Goal: Check status: Check status

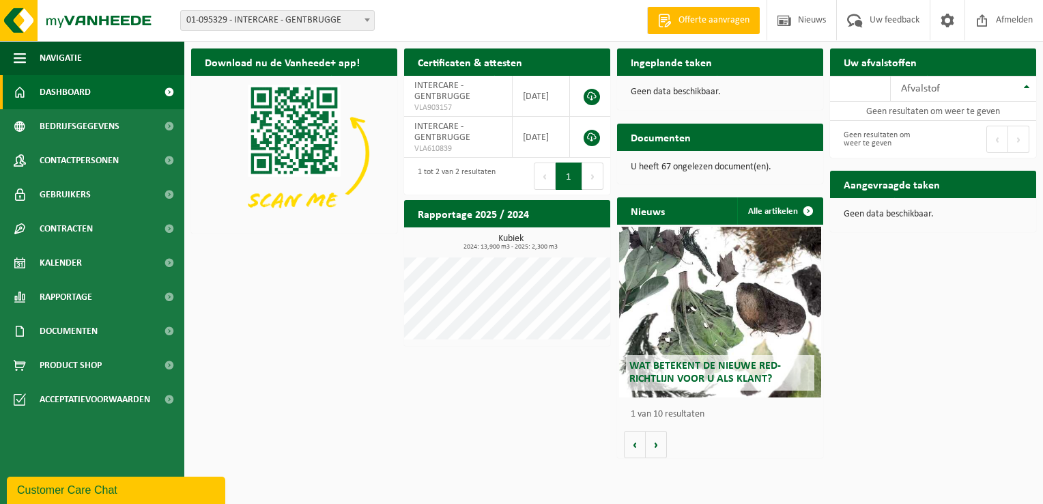
click at [367, 16] on span at bounding box center [367, 20] width 14 height 18
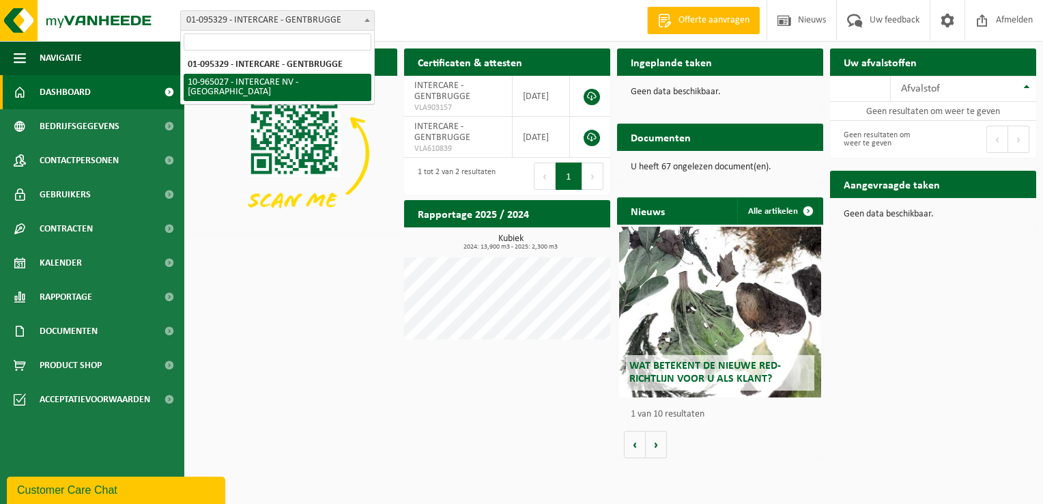
select select "152070"
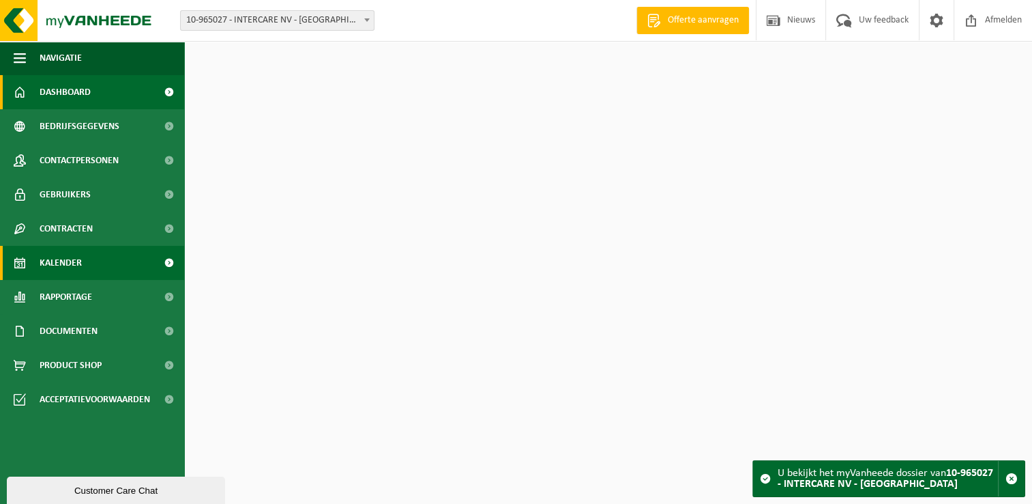
click at [61, 261] on span "Kalender" at bounding box center [61, 263] width 42 height 34
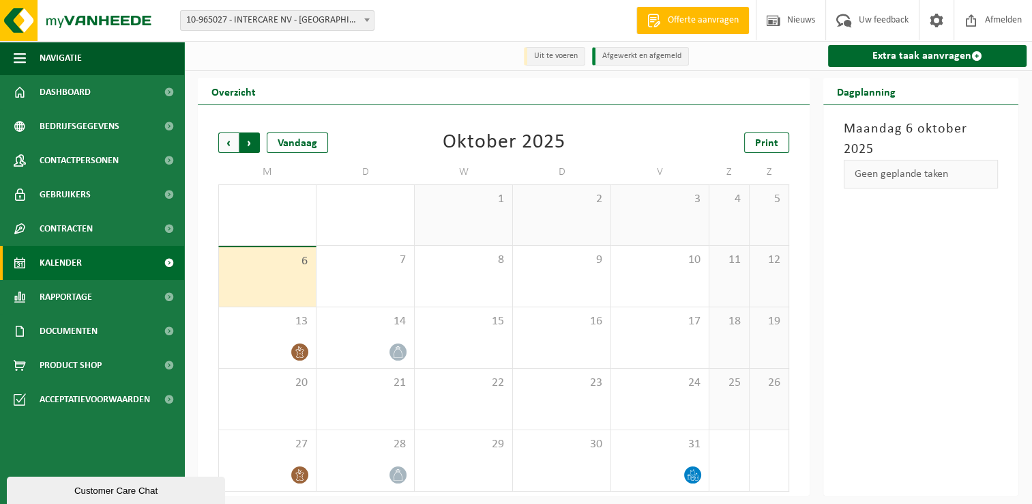
click at [233, 141] on span "Vorige" at bounding box center [228, 142] width 20 height 20
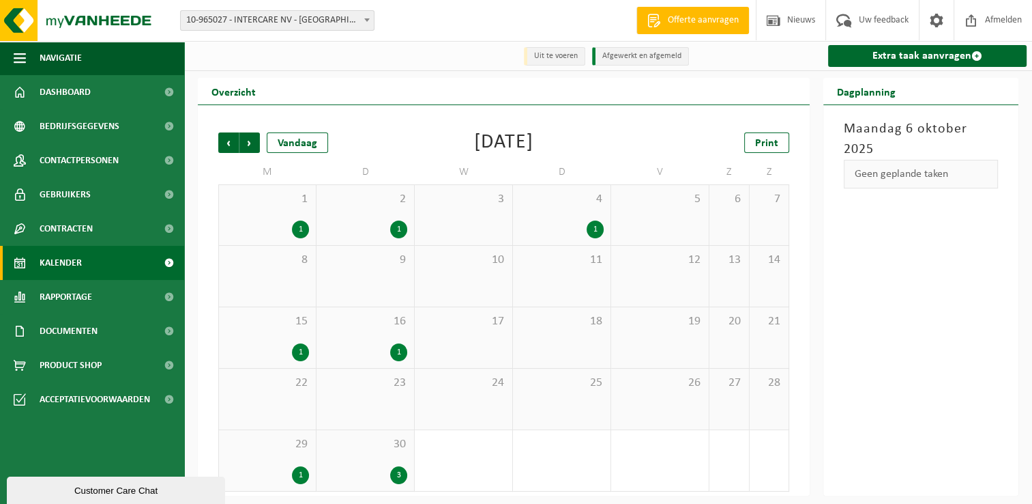
click at [303, 233] on div "1" at bounding box center [300, 229] width 17 height 18
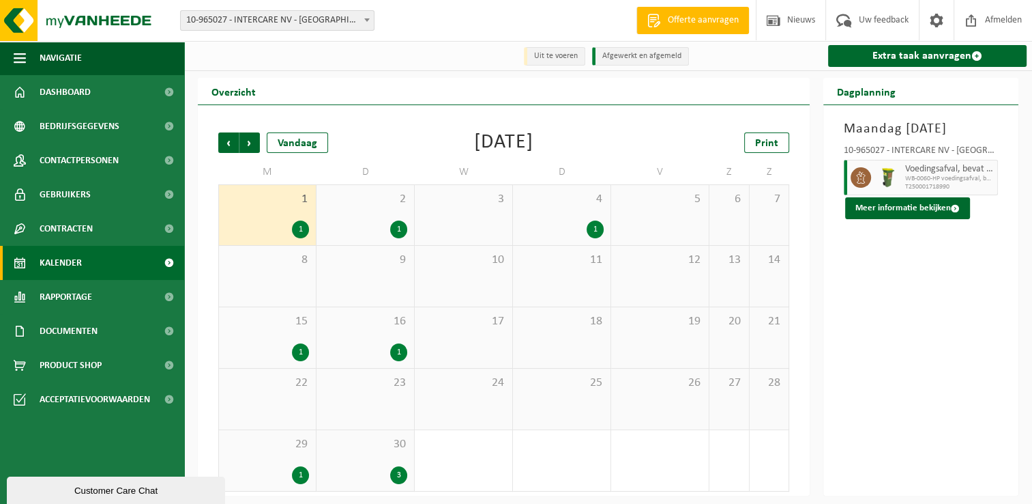
click at [302, 348] on div "1" at bounding box center [300, 352] width 17 height 18
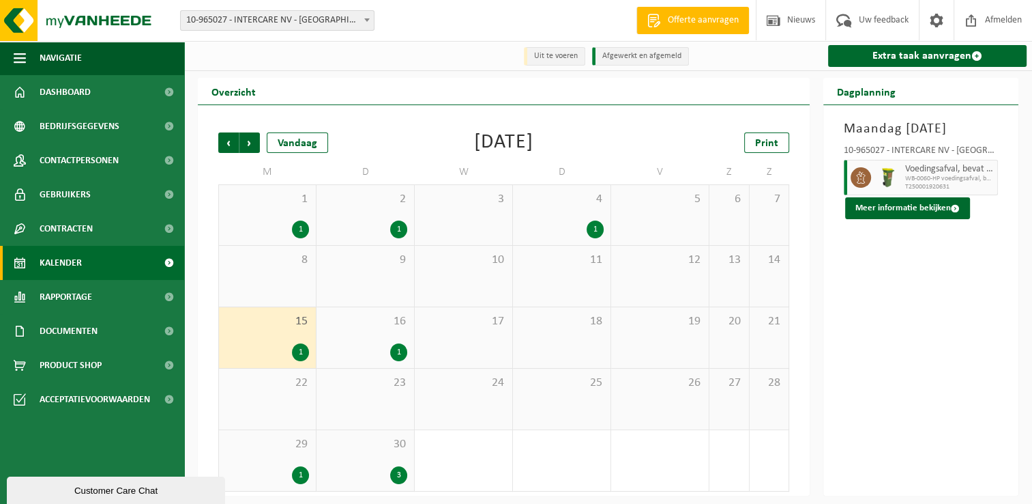
click at [305, 476] on div "1" at bounding box center [300, 475] width 17 height 18
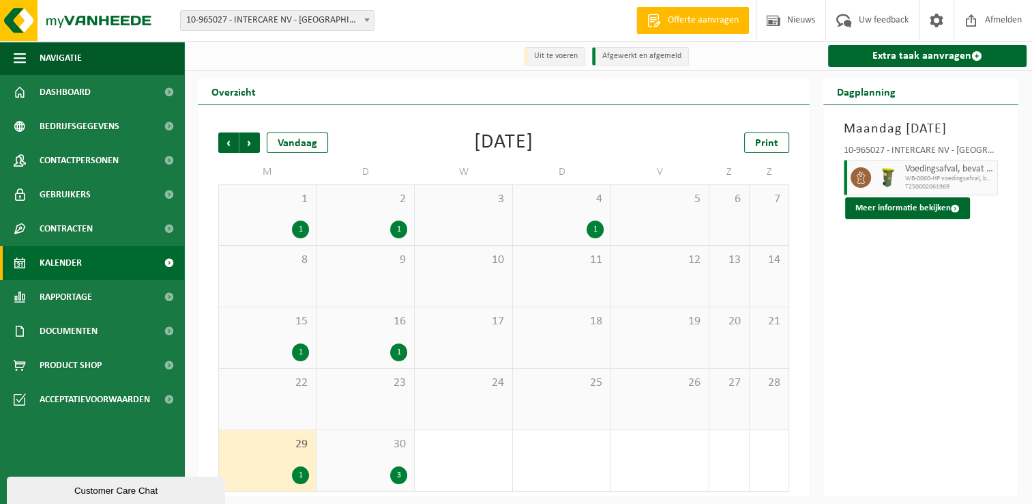
click at [401, 225] on div "1" at bounding box center [398, 229] width 17 height 18
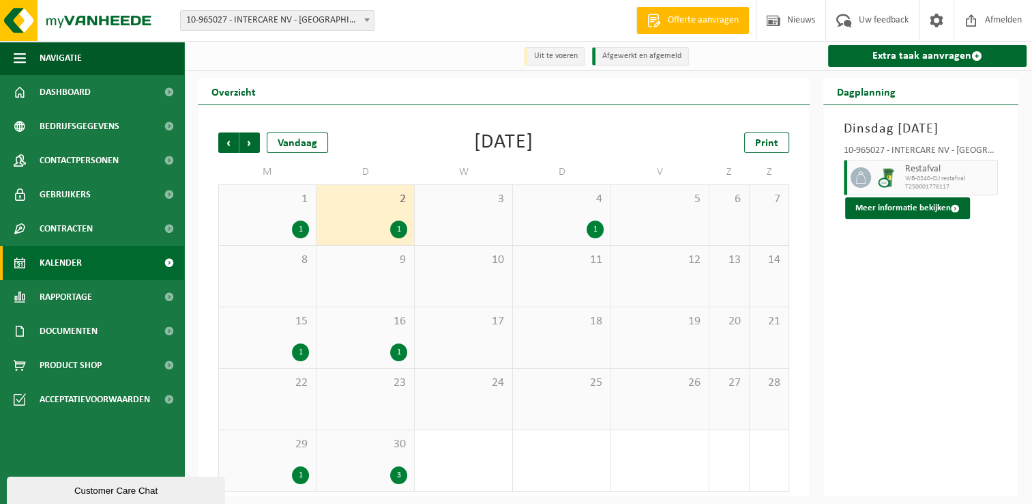
click at [396, 474] on div "3" at bounding box center [398, 475] width 17 height 18
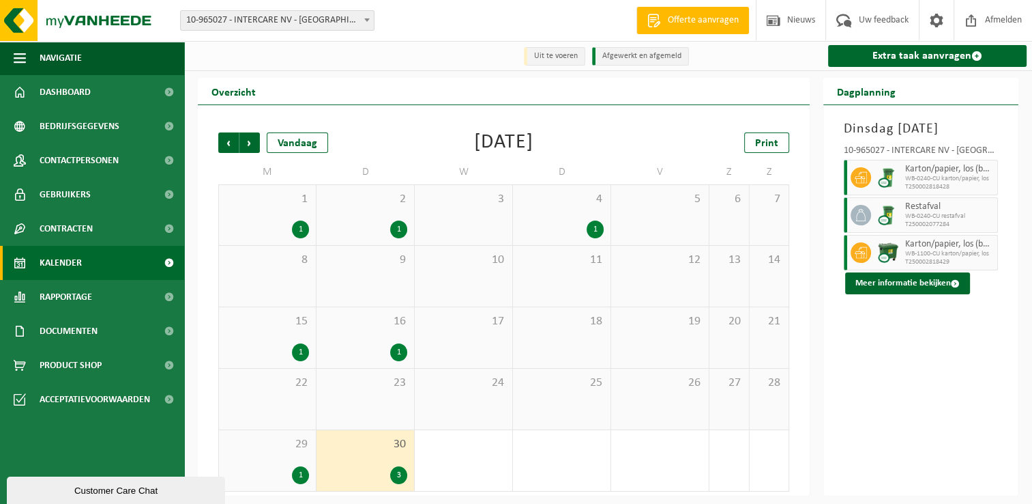
click at [390, 228] on div "1" at bounding box center [398, 229] width 17 height 18
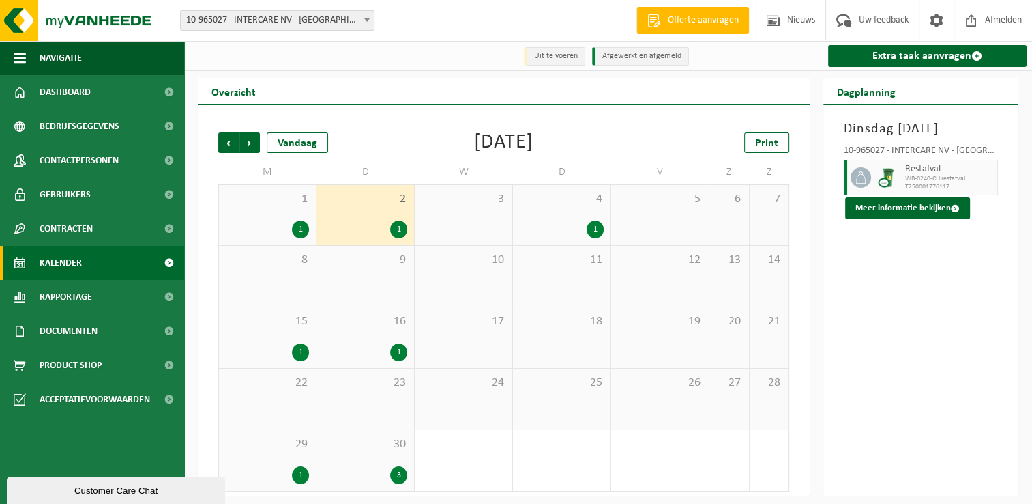
click at [396, 351] on div "1" at bounding box center [398, 352] width 17 height 18
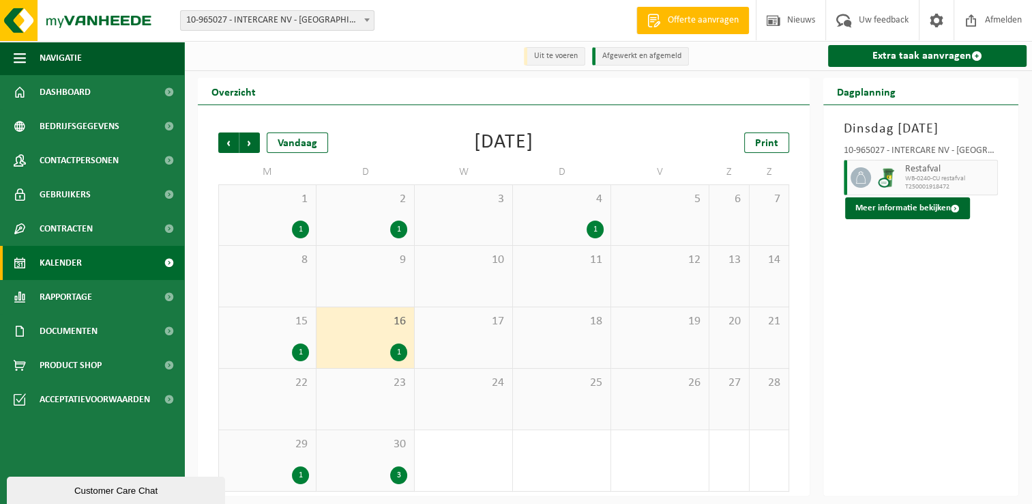
click at [396, 474] on div "3" at bounding box center [398, 475] width 17 height 18
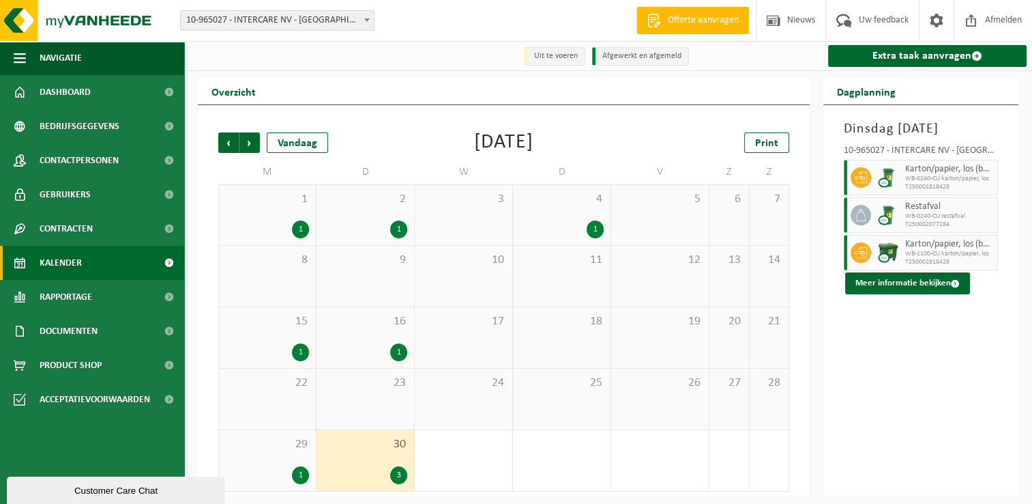
click at [392, 478] on div "3" at bounding box center [398, 475] width 17 height 18
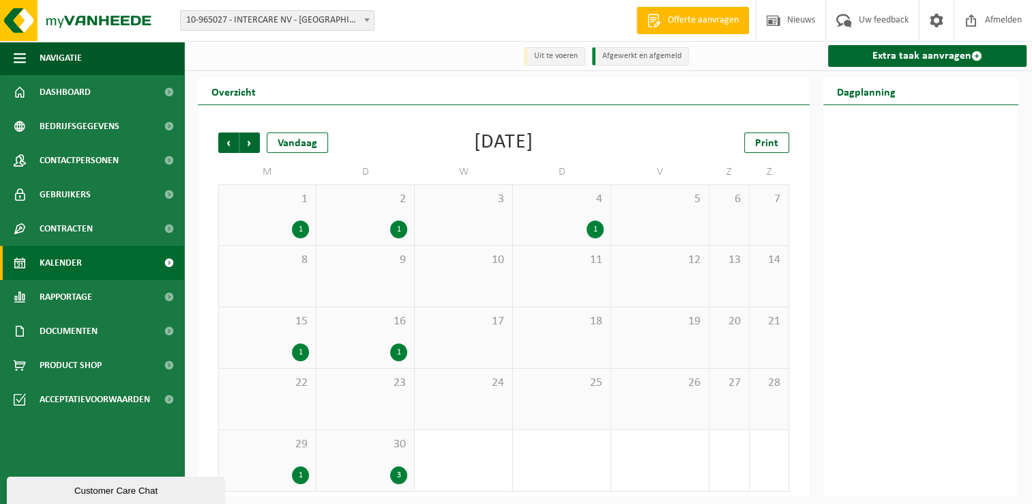
click at [595, 231] on div "1" at bounding box center [595, 229] width 17 height 18
